Goal: Task Accomplishment & Management: Complete application form

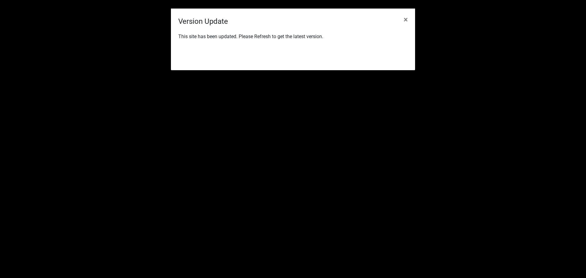
click at [395, 48] on div "Refresh" at bounding box center [332, 56] width 150 height 16
click at [393, 56] on button "Refresh" at bounding box center [389, 55] width 28 height 11
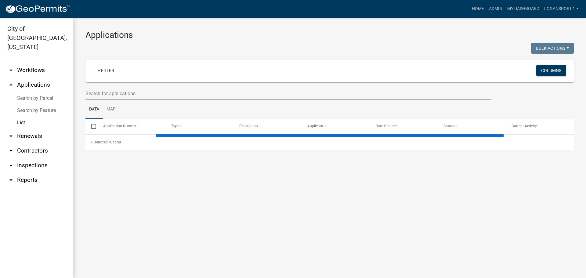
select select "2: 50"
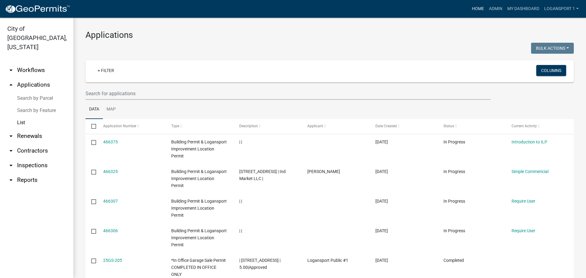
click at [472, 9] on link "Home" at bounding box center [477, 9] width 17 height 12
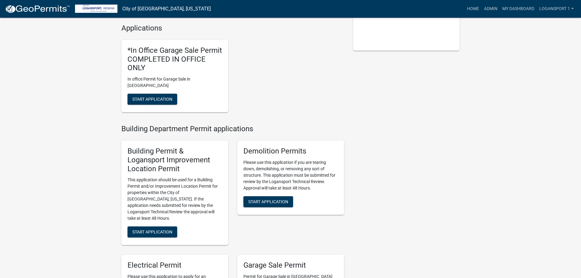
scroll to position [153, 0]
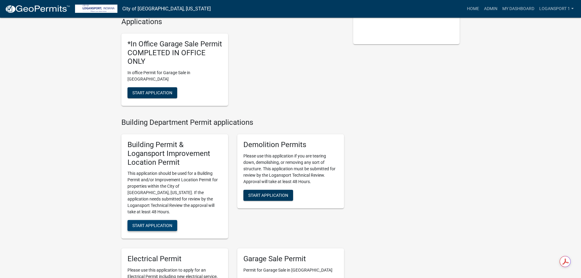
click at [149, 220] on button "Start Application" at bounding box center [153, 225] width 50 height 11
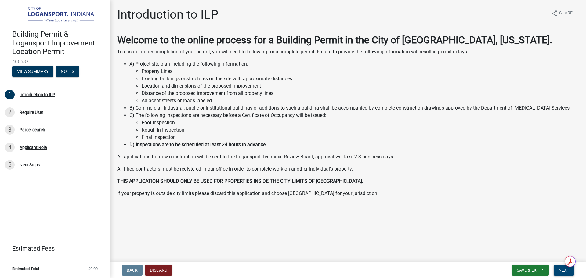
click at [562, 271] on span "Next" at bounding box center [563, 270] width 11 height 5
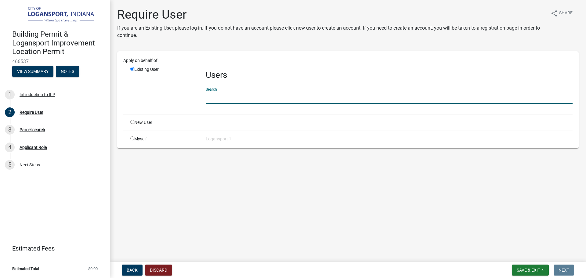
click at [228, 99] on input "text" at bounding box center [389, 97] width 367 height 13
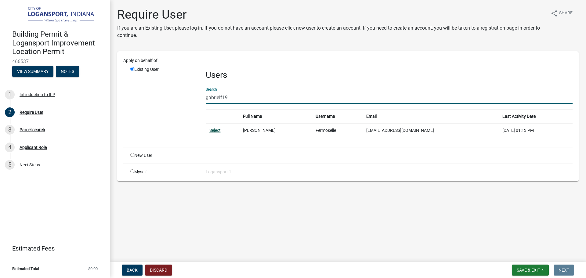
type input "gabrielf19"
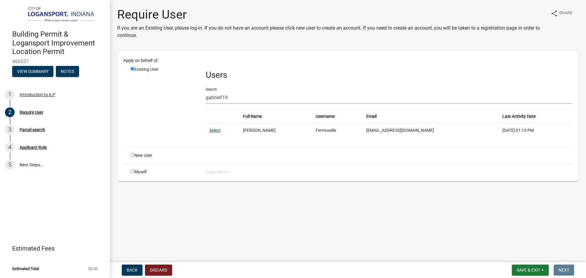
click at [218, 128] on link "Select" at bounding box center [214, 130] width 11 height 5
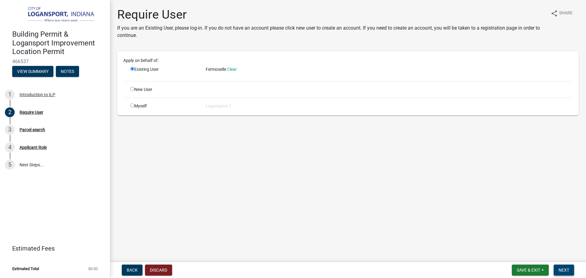
click at [564, 273] on button "Next" at bounding box center [563, 269] width 20 height 11
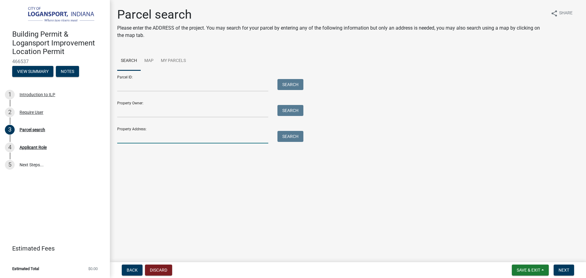
click at [166, 135] on input "Property Address:" at bounding box center [192, 137] width 151 height 13
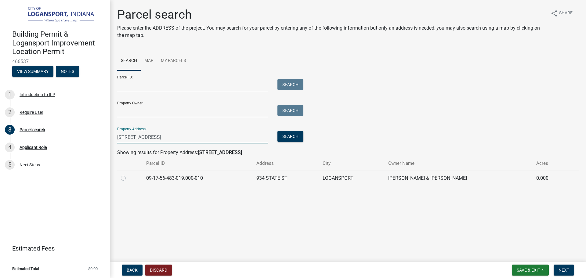
type input "934 State St"
click at [128, 174] on label at bounding box center [128, 174] width 0 height 0
click at [128, 178] on input "radio" at bounding box center [130, 176] width 4 height 4
radio input "true"
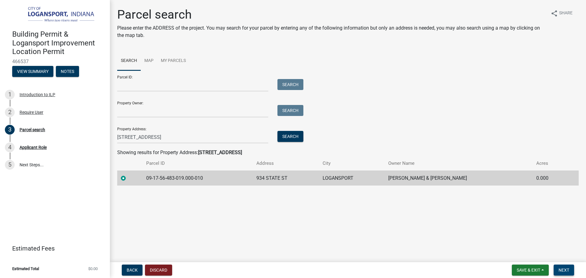
click at [565, 272] on span "Next" at bounding box center [563, 270] width 11 height 5
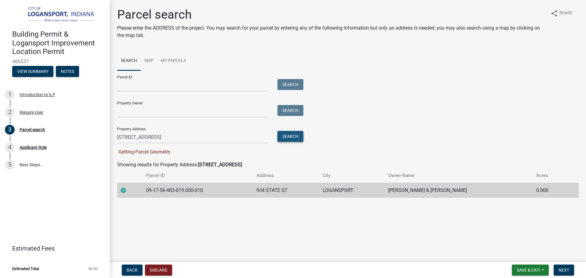
click at [295, 135] on button "Search" at bounding box center [290, 136] width 26 height 11
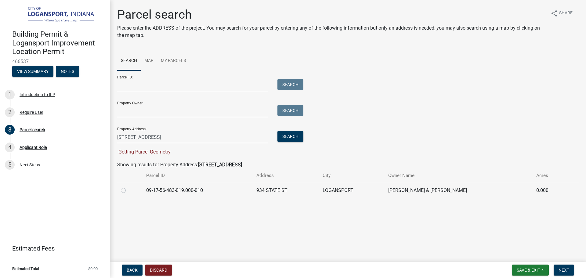
click at [128, 187] on label at bounding box center [128, 187] width 0 height 0
click at [128, 188] on input "radio" at bounding box center [130, 189] width 4 height 4
radio input "true"
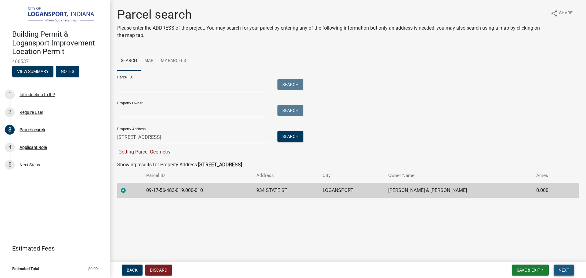
click at [564, 269] on span "Next" at bounding box center [563, 270] width 11 height 5
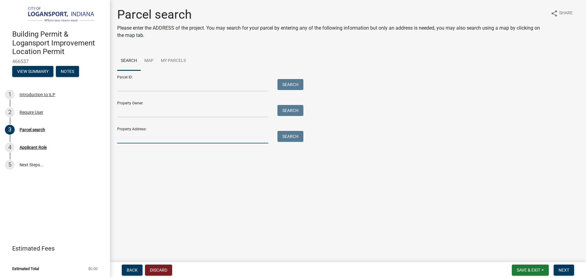
click at [161, 138] on input "Property Address:" at bounding box center [192, 137] width 151 height 13
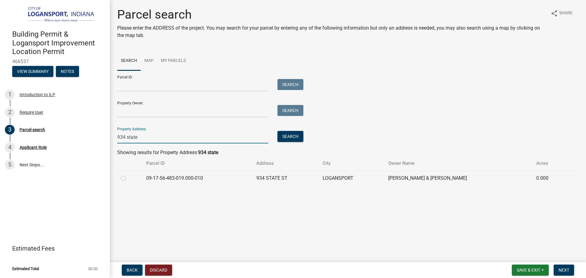
type input "934 state"
click at [128, 174] on label at bounding box center [128, 174] width 0 height 0
click at [128, 176] on input "radio" at bounding box center [130, 176] width 4 height 4
radio input "true"
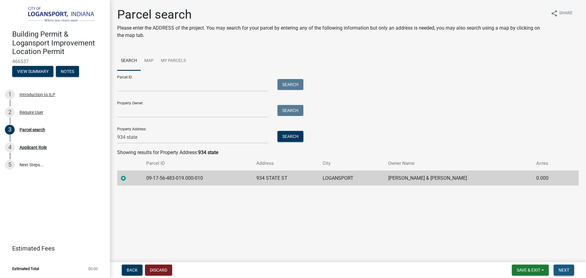
click at [563, 269] on span "Next" at bounding box center [563, 270] width 11 height 5
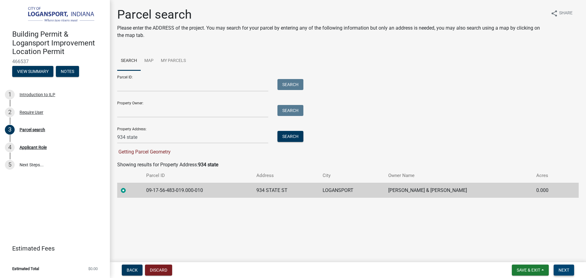
click at [563, 269] on span "Next" at bounding box center [563, 270] width 11 height 5
click at [286, 135] on button "Search" at bounding box center [290, 136] width 26 height 11
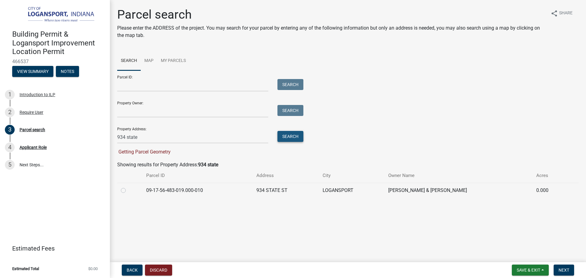
click at [286, 135] on button "Search" at bounding box center [290, 136] width 26 height 11
click at [128, 187] on label at bounding box center [128, 187] width 0 height 0
click at [128, 189] on input "radio" at bounding box center [130, 189] width 4 height 4
radio input "true"
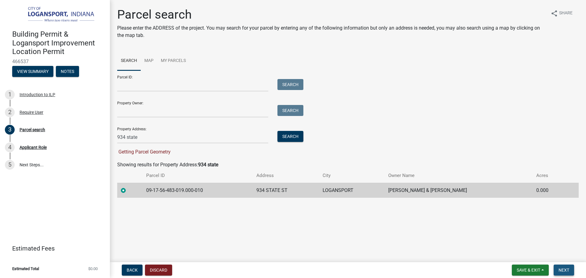
click at [564, 268] on span "Next" at bounding box center [563, 270] width 11 height 5
click at [293, 138] on button "Search" at bounding box center [290, 136] width 26 height 11
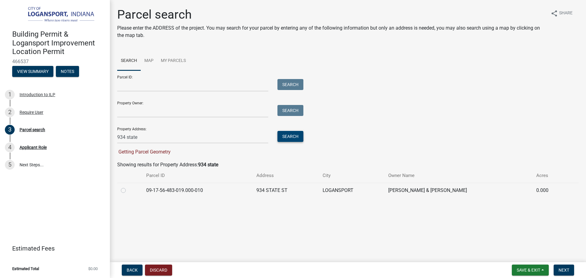
click at [293, 138] on button "Search" at bounding box center [290, 136] width 26 height 11
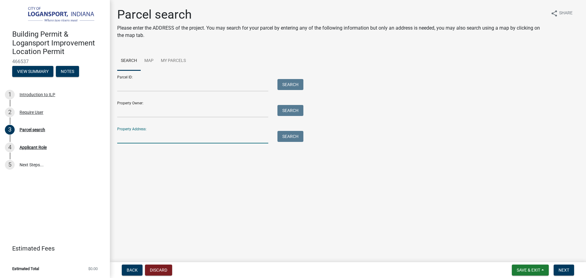
click at [237, 142] on input "Property Address:" at bounding box center [192, 137] width 151 height 13
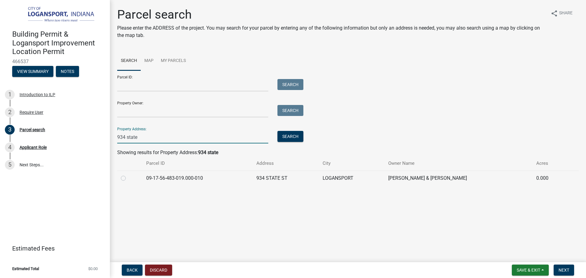
type input "934 state"
click at [123, 176] on div at bounding box center [130, 177] width 18 height 7
click at [128, 174] on label at bounding box center [128, 174] width 0 height 0
click at [128, 176] on input "radio" at bounding box center [130, 176] width 4 height 4
radio input "true"
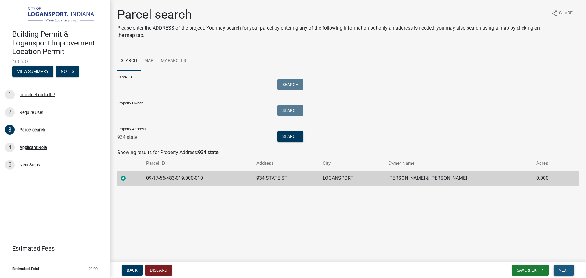
click at [560, 269] on span "Next" at bounding box center [563, 270] width 11 height 5
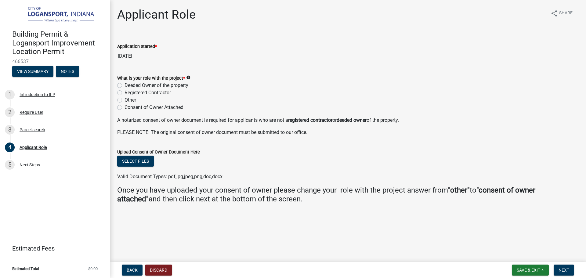
click at [124, 83] on label "Deeded Owner of the property" at bounding box center [156, 85] width 64 height 7
click at [124, 83] on input "Deeded Owner of the property" at bounding box center [126, 84] width 4 height 4
radio input "true"
click at [566, 271] on span "Next" at bounding box center [563, 270] width 11 height 5
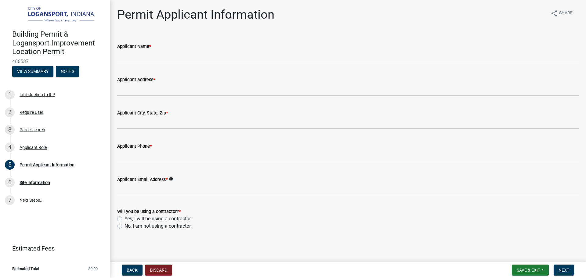
click at [155, 48] on div "Applicant Name *" at bounding box center [347, 46] width 461 height 7
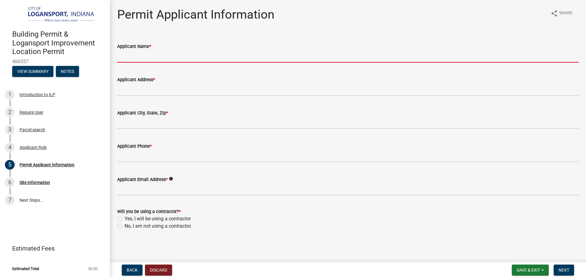
click at [160, 53] on input "Applicant Name *" at bounding box center [347, 56] width 461 height 13
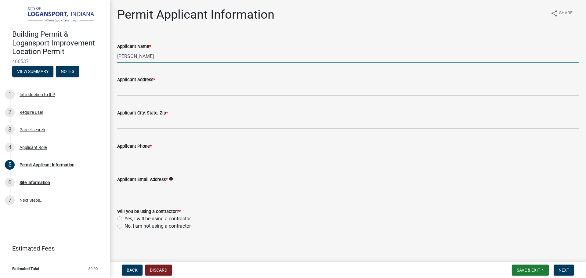
type input "Gabriel Fermoselle"
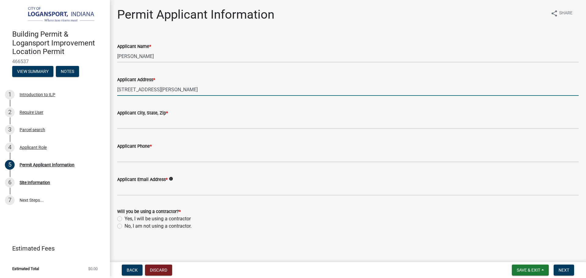
type input "3707 Paul Dr"
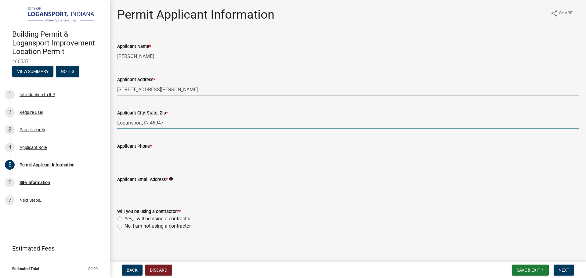
type input "Logansport, IN 46947"
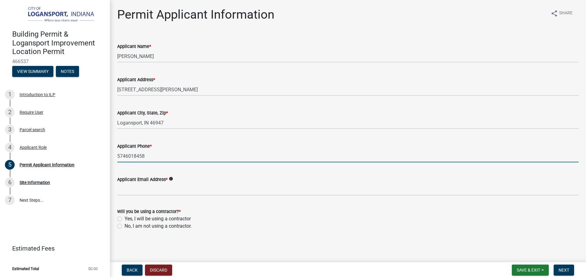
type input "5746018458"
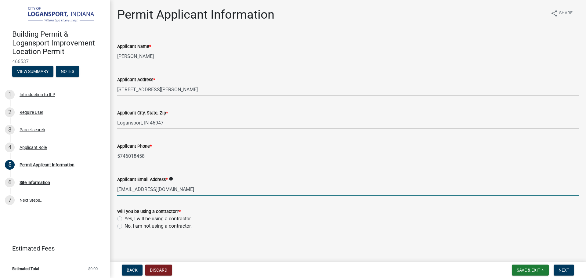
type input "gabrielf1972@gmail.com"
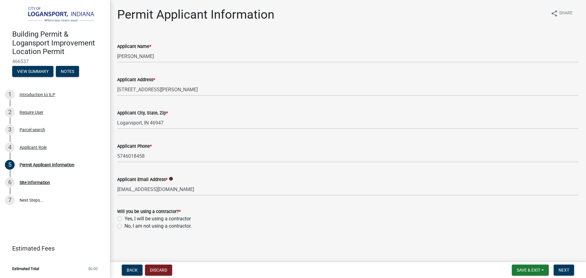
drag, startPoint x: 119, startPoint y: 225, endPoint x: 120, endPoint y: 220, distance: 5.3
click at [124, 225] on label "No, I am not using a contractor." at bounding box center [157, 225] width 67 height 7
click at [124, 225] on input "No, I am not using a contractor." at bounding box center [126, 224] width 4 height 4
radio input "true"
click at [567, 271] on span "Next" at bounding box center [563, 270] width 11 height 5
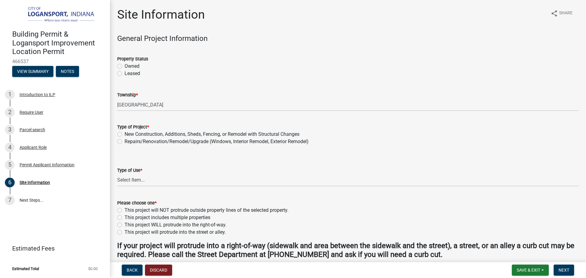
click at [124, 65] on label "Owned" at bounding box center [131, 66] width 15 height 7
click at [124, 65] on input "Owned" at bounding box center [126, 65] width 4 height 4
radio input "true"
click at [124, 135] on label "New Construction, Additions, Sheds, Fencing, or Remodel with Structural Changes" at bounding box center [211, 134] width 175 height 7
click at [124, 135] on input "New Construction, Additions, Sheds, Fencing, or Remodel with Structural Changes" at bounding box center [126, 133] width 4 height 4
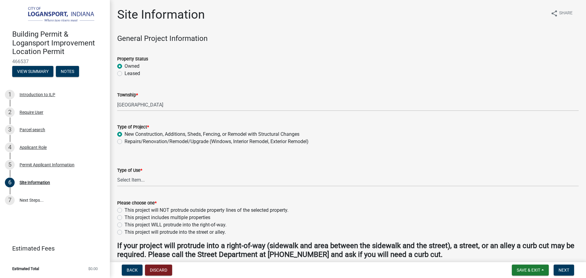
radio input "true"
drag, startPoint x: 131, startPoint y: 177, endPoint x: 132, endPoint y: 185, distance: 8.3
click at [131, 181] on select "Select Item... Residential Commercial/Industrial Agricultural Public/Semi Public" at bounding box center [347, 180] width 461 height 13
click at [117, 174] on select "Select Item... Residential Commercial/Industrial Agricultural Public/Semi Public" at bounding box center [347, 180] width 461 height 13
select select "62802869-e470-474a-8a4c-8dbe1ccdd5ac"
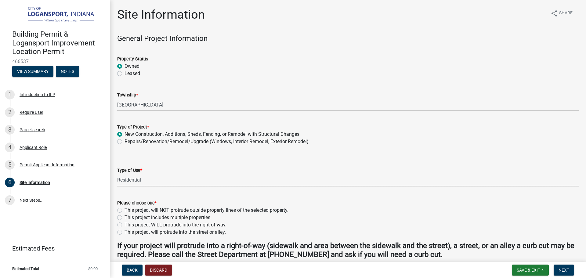
click at [124, 210] on label "This project will NOT protrude outside property lines of the selected property." at bounding box center [206, 210] width 164 height 7
click at [124, 210] on input "This project will NOT protrude outside property lines of the selected property." at bounding box center [126, 209] width 4 height 4
radio input "true"
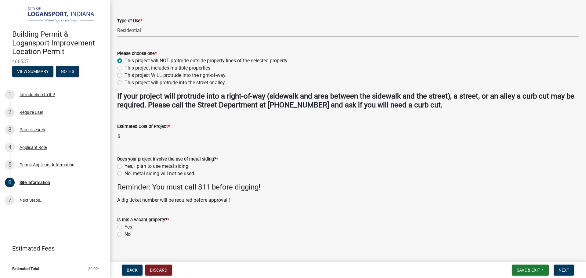
scroll to position [157, 0]
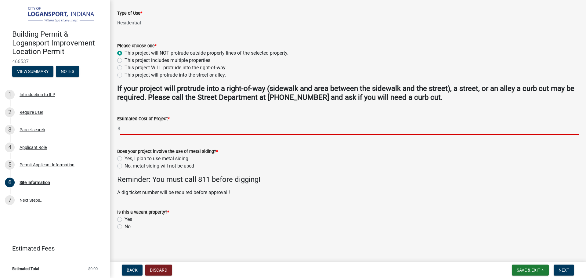
click at [142, 125] on input "text" at bounding box center [349, 128] width 458 height 13
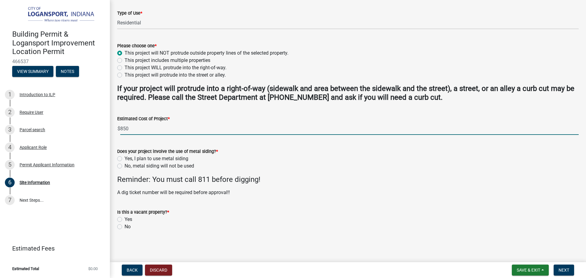
type input "850"
click at [115, 165] on div "Does your project involve the use of metal siding? * Yes, I plan to use metal s…" at bounding box center [348, 154] width 470 height 29
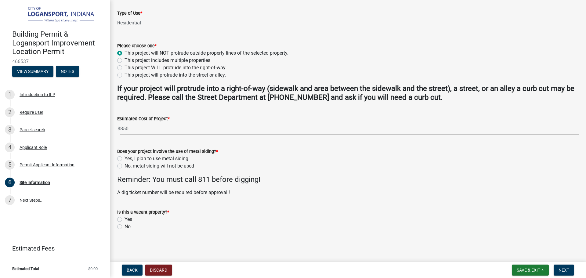
click at [124, 166] on label "No, metal siding will not be used" at bounding box center [159, 165] width 70 height 7
click at [124, 166] on input "No, metal siding will not be used" at bounding box center [126, 164] width 4 height 4
radio input "true"
click at [124, 227] on label "No" at bounding box center [127, 226] width 6 height 7
click at [124, 227] on input "No" at bounding box center [126, 225] width 4 height 4
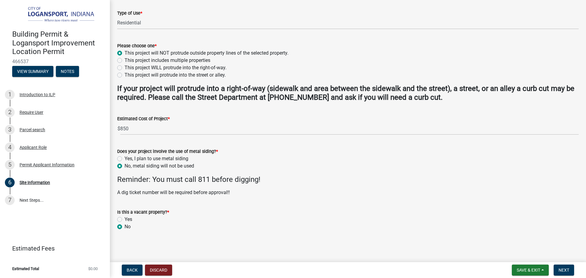
radio input "true"
click at [567, 268] on span "Next" at bounding box center [563, 270] width 11 height 5
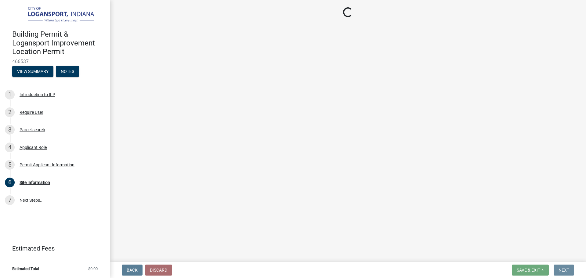
scroll to position [0, 0]
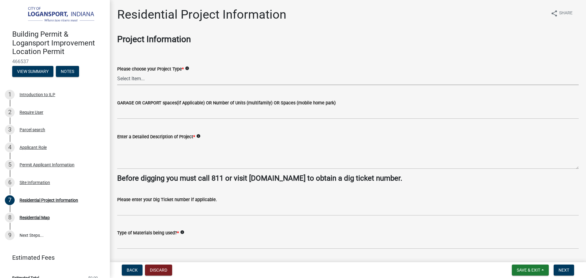
click at [148, 78] on select "Select Item... Single Family Pole Barn Home Multi Family Addition to Dwelling(a…" at bounding box center [347, 79] width 461 height 13
click at [117, 73] on select "Select Item... Single Family Pole Barn Home Multi Family Addition to Dwelling(a…" at bounding box center [347, 79] width 461 height 13
select select "10348b23-6364-40a0-8dca-30255dadf297"
click at [155, 105] on label "GARAGE OR CARPORT spaces(if Applicable) OR Number of Units (multifamily) OR Spa…" at bounding box center [226, 103] width 218 height 4
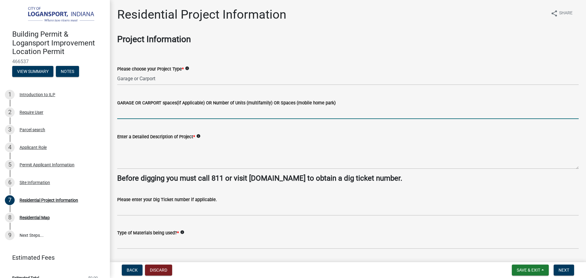
click at [155, 114] on input "text" at bounding box center [347, 112] width 461 height 13
type input "1"
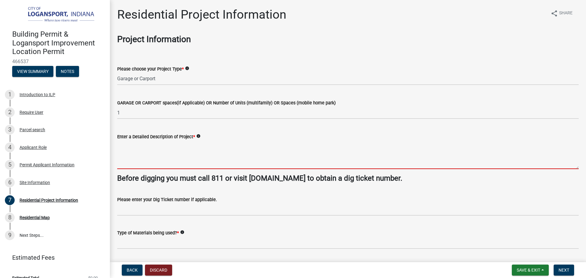
click at [158, 149] on textarea "Enter a Detailed Description of Project *" at bounding box center [347, 154] width 461 height 29
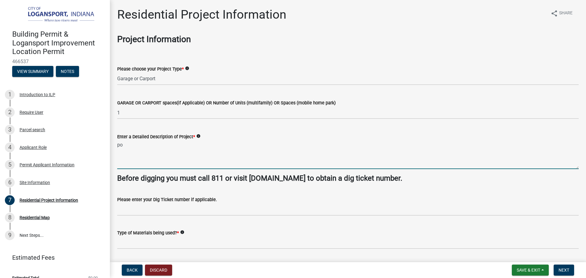
type textarea "p"
type textarea "P"
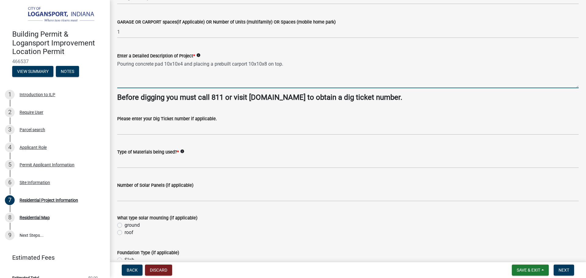
scroll to position [92, 0]
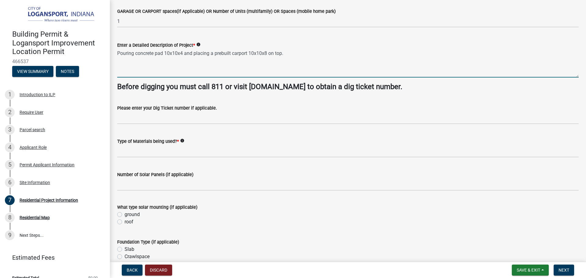
type textarea "Pouring concrete pad 10x10x4 and placing a prebuilt carport 10x10x8 on top."
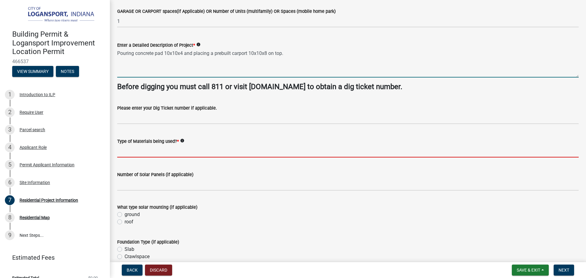
click at [169, 152] on input "Type of Materials being used? *" at bounding box center [347, 151] width 461 height 13
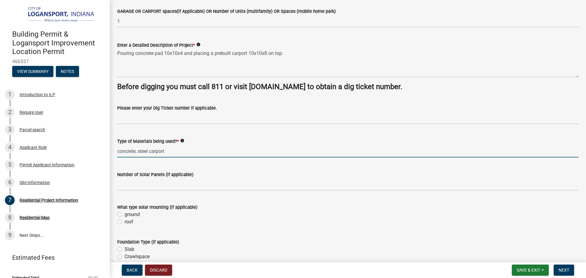
type input "concrete, steel carport"
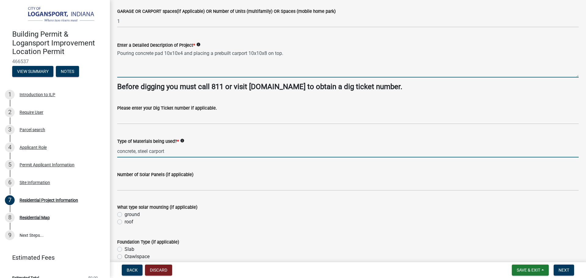
click at [232, 55] on textarea "Pouring concrete pad 10x10x4 and placing a prebuilt carport 10x10x8 on top." at bounding box center [347, 63] width 461 height 29
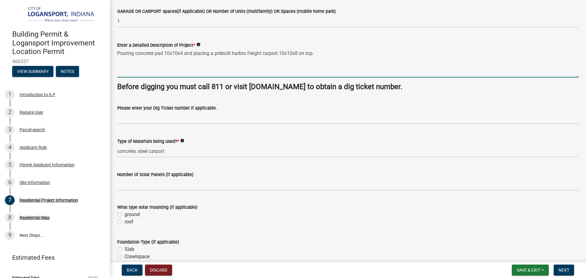
click at [244, 52] on textarea "Pouring concrete pad 10x10x4 and placing a prebuilt harbro freight carport 10x1…" at bounding box center [347, 63] width 461 height 29
type textarea "Pouring concrete pad 10x10x4 and placing a prebuilt harbor freight carport 10x1…"
click at [279, 54] on textarea "Pouring concrete pad 10x10x4 and placing a prebuilt harbor freight carport 10x1…" at bounding box center [347, 63] width 461 height 29
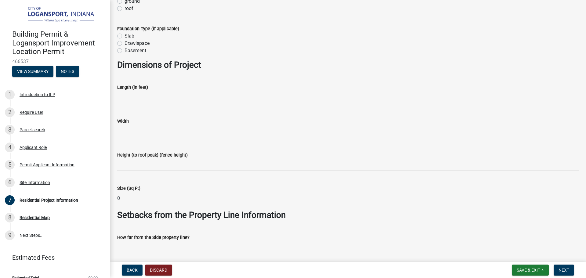
scroll to position [305, 0]
click at [147, 88] on label "Length (in feet)" at bounding box center [132, 87] width 31 height 4
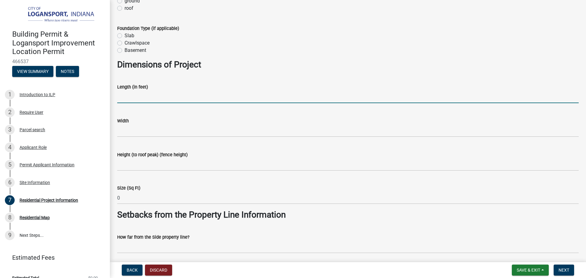
click at [148, 92] on input "text" at bounding box center [347, 97] width 461 height 13
type input "10"
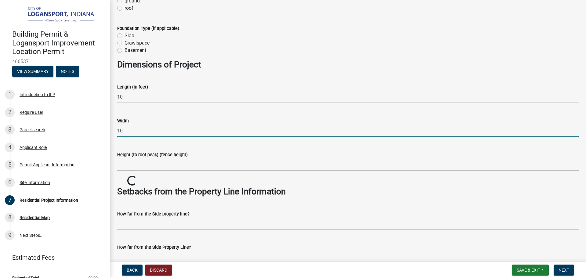
type input "10"
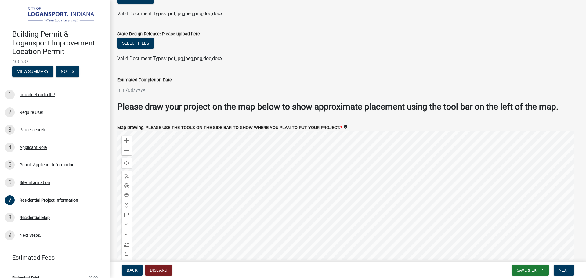
scroll to position [1138, 0]
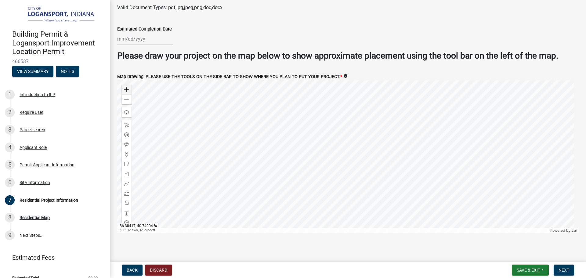
type input "8"
click at [127, 87] on span at bounding box center [126, 89] width 5 height 5
click at [385, 177] on div at bounding box center [347, 156] width 461 height 153
click at [379, 165] on div at bounding box center [347, 156] width 461 height 153
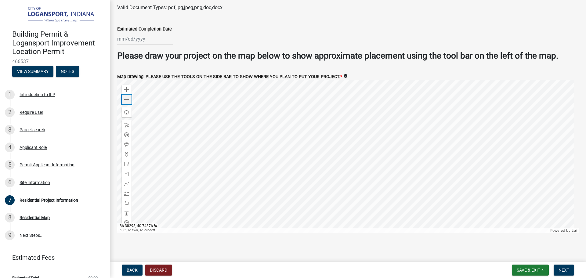
click at [129, 95] on div "Zoom out" at bounding box center [127, 100] width 10 height 10
click at [124, 87] on span at bounding box center [126, 89] width 5 height 5
click at [390, 108] on div at bounding box center [347, 156] width 461 height 153
click at [335, 160] on div at bounding box center [347, 156] width 461 height 153
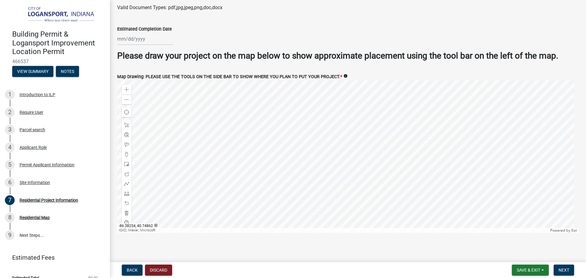
click at [307, 180] on div at bounding box center [347, 156] width 461 height 153
click at [128, 191] on span at bounding box center [126, 193] width 5 height 5
click at [307, 119] on div at bounding box center [347, 156] width 461 height 153
click at [307, 153] on div at bounding box center [347, 156] width 461 height 153
click at [340, 153] on div at bounding box center [347, 156] width 461 height 153
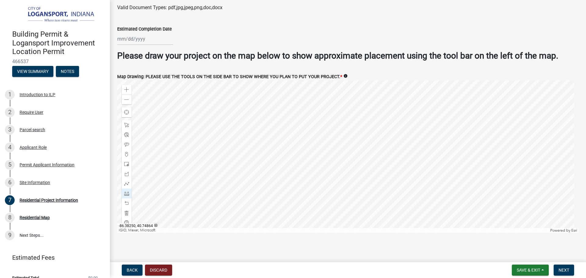
click at [340, 153] on div at bounding box center [347, 156] width 461 height 153
click at [127, 162] on span at bounding box center [126, 164] width 5 height 5
click at [126, 191] on span at bounding box center [126, 193] width 5 height 5
click at [288, 148] on div at bounding box center [347, 156] width 461 height 153
click at [307, 147] on div at bounding box center [347, 156] width 461 height 153
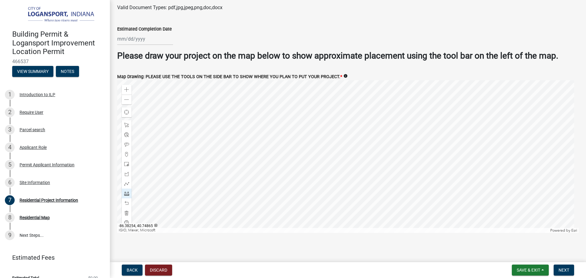
click at [307, 147] on div at bounding box center [347, 156] width 461 height 153
click at [316, 153] on div at bounding box center [347, 156] width 461 height 153
click at [315, 203] on div at bounding box center [347, 156] width 461 height 153
click at [340, 152] on div at bounding box center [347, 156] width 461 height 153
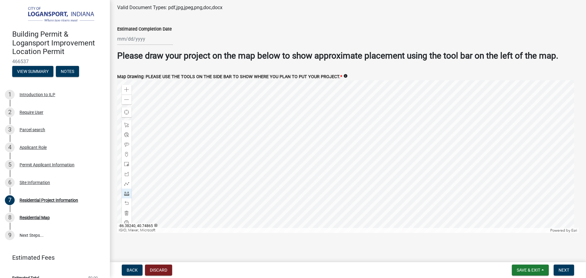
click at [429, 149] on div at bounding box center [347, 156] width 461 height 153
click at [128, 123] on span at bounding box center [126, 125] width 5 height 5
click at [316, 164] on div at bounding box center [347, 156] width 461 height 153
click at [379, 131] on span "Close" at bounding box center [379, 133] width 5 height 5
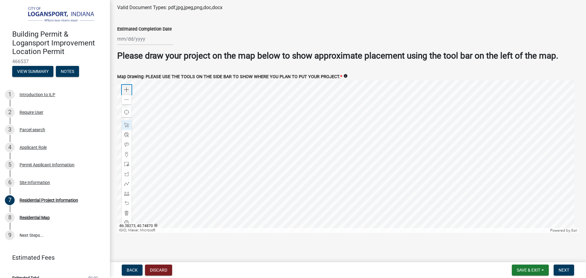
click at [130, 85] on div "Zoom in" at bounding box center [127, 90] width 10 height 10
click at [283, 181] on div at bounding box center [347, 156] width 461 height 153
click at [279, 150] on div at bounding box center [347, 156] width 461 height 153
click at [281, 152] on div at bounding box center [347, 156] width 461 height 153
click at [286, 180] on div at bounding box center [347, 156] width 461 height 153
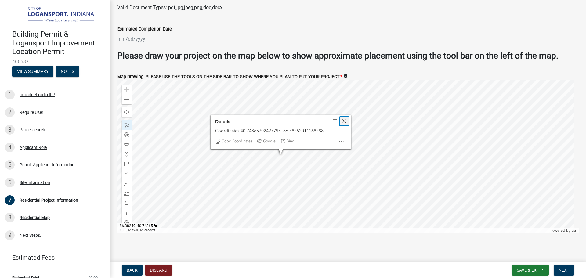
click at [345, 119] on span "Close" at bounding box center [344, 121] width 5 height 5
click at [287, 183] on div at bounding box center [347, 156] width 461 height 153
click at [254, 179] on div at bounding box center [347, 156] width 461 height 153
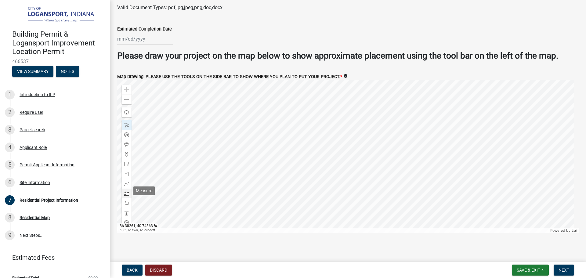
click at [126, 191] on span at bounding box center [126, 193] width 5 height 5
click at [280, 177] on div at bounding box center [347, 156] width 461 height 153
click at [279, 178] on div at bounding box center [347, 156] width 461 height 153
click at [279, 198] on div at bounding box center [347, 156] width 461 height 153
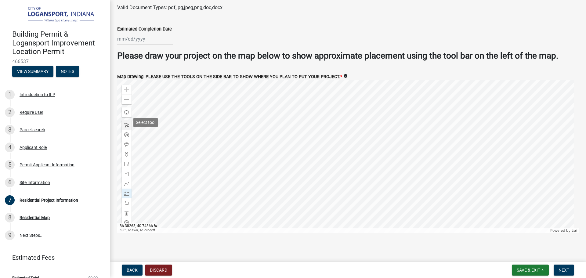
click at [126, 123] on span at bounding box center [126, 125] width 5 height 5
click at [279, 189] on div at bounding box center [347, 156] width 461 height 153
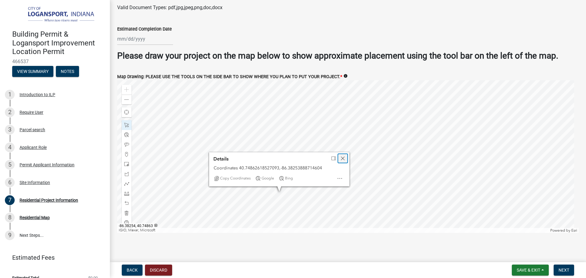
click at [342, 156] on span "Close" at bounding box center [342, 158] width 5 height 5
click at [277, 185] on div at bounding box center [347, 156] width 461 height 153
click at [341, 159] on span "Close" at bounding box center [340, 161] width 5 height 5
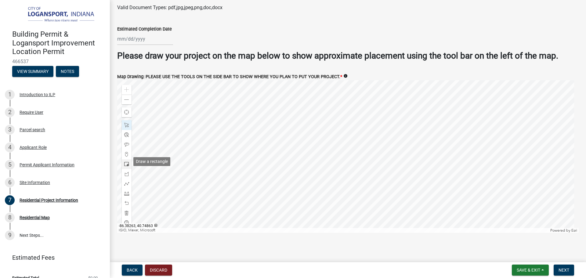
click at [124, 162] on span at bounding box center [126, 164] width 5 height 5
click at [345, 110] on div at bounding box center [347, 156] width 461 height 153
click at [126, 98] on span at bounding box center [126, 99] width 5 height 5
click at [124, 123] on span at bounding box center [126, 125] width 5 height 5
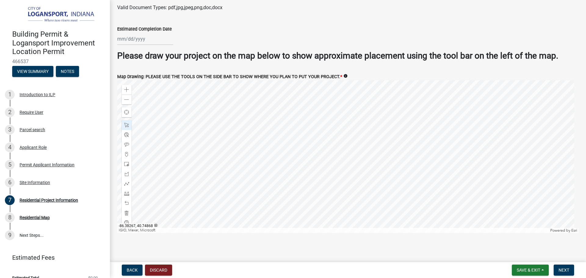
click at [256, 169] on div at bounding box center [347, 156] width 461 height 153
click at [339, 171] on div at bounding box center [347, 156] width 461 height 153
click at [125, 97] on span at bounding box center [126, 99] width 5 height 5
click at [126, 191] on span at bounding box center [126, 193] width 5 height 5
click at [333, 169] on div at bounding box center [347, 156] width 461 height 153
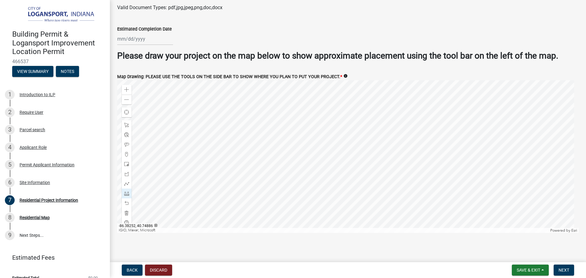
click at [333, 108] on div at bounding box center [347, 156] width 461 height 153
click at [128, 89] on span at bounding box center [126, 89] width 5 height 5
click at [126, 123] on span at bounding box center [126, 125] width 5 height 5
click at [351, 128] on div at bounding box center [347, 156] width 461 height 153
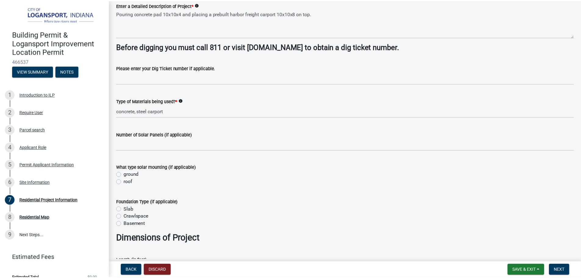
scroll to position [0, 0]
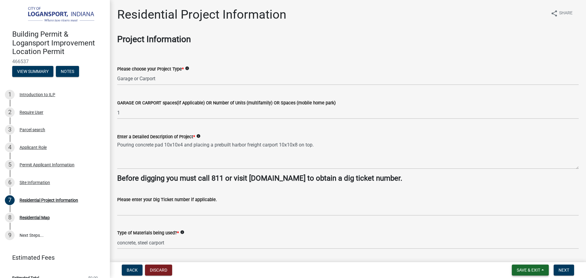
click at [537, 268] on span "Save & Exit" at bounding box center [527, 270] width 23 height 5
click at [523, 252] on button "Save & Exit" at bounding box center [524, 254] width 49 height 15
